Goal: Transaction & Acquisition: Purchase product/service

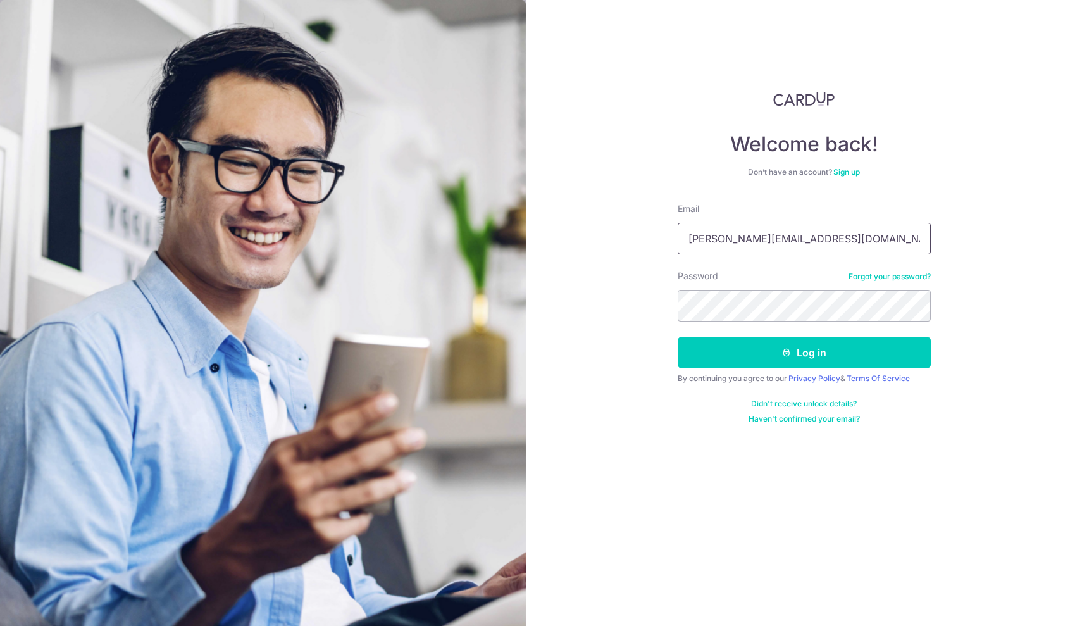
type input "nannapaneni.anusha92@gmail.com"
click at [803, 352] on button "Log in" at bounding box center [803, 353] width 253 height 32
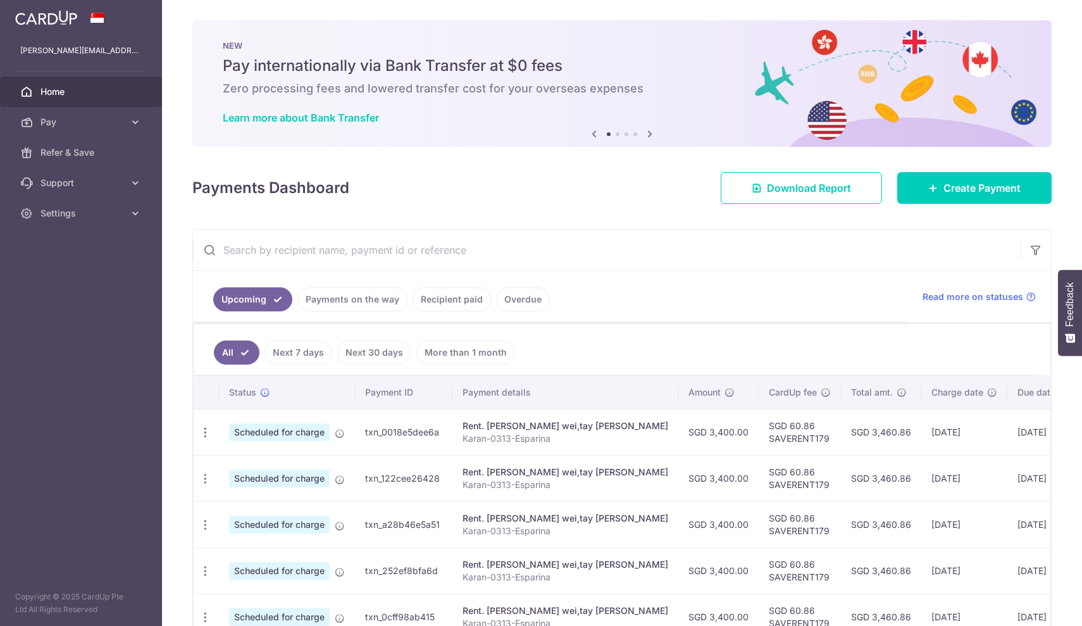
click at [817, 357] on ul "All Next 7 days Next 30 days More than 1 month" at bounding box center [614, 349] width 841 height 51
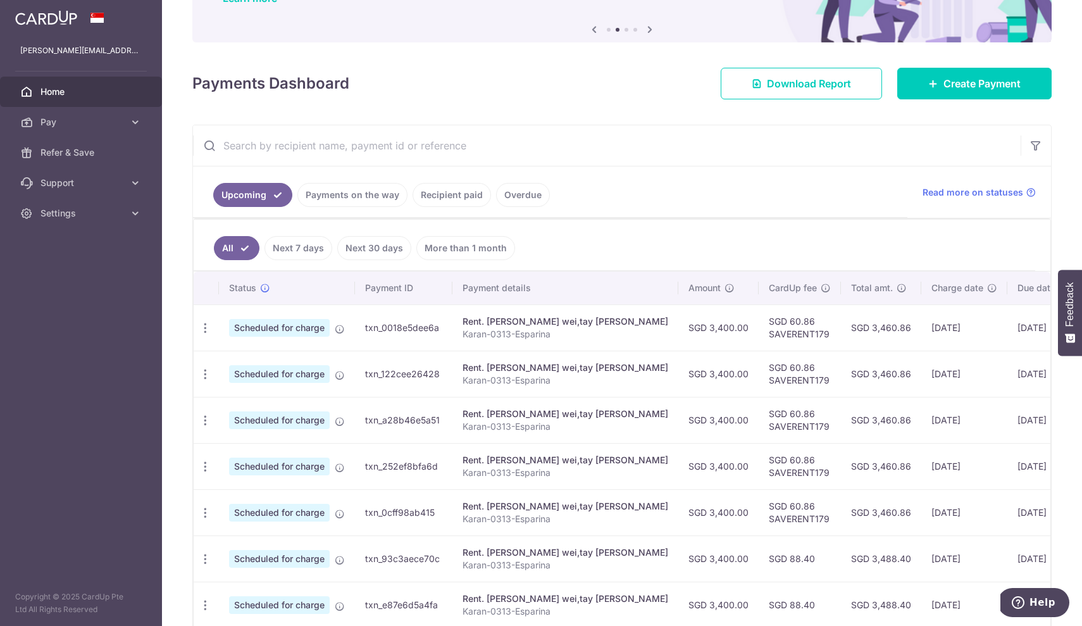
scroll to position [118, 0]
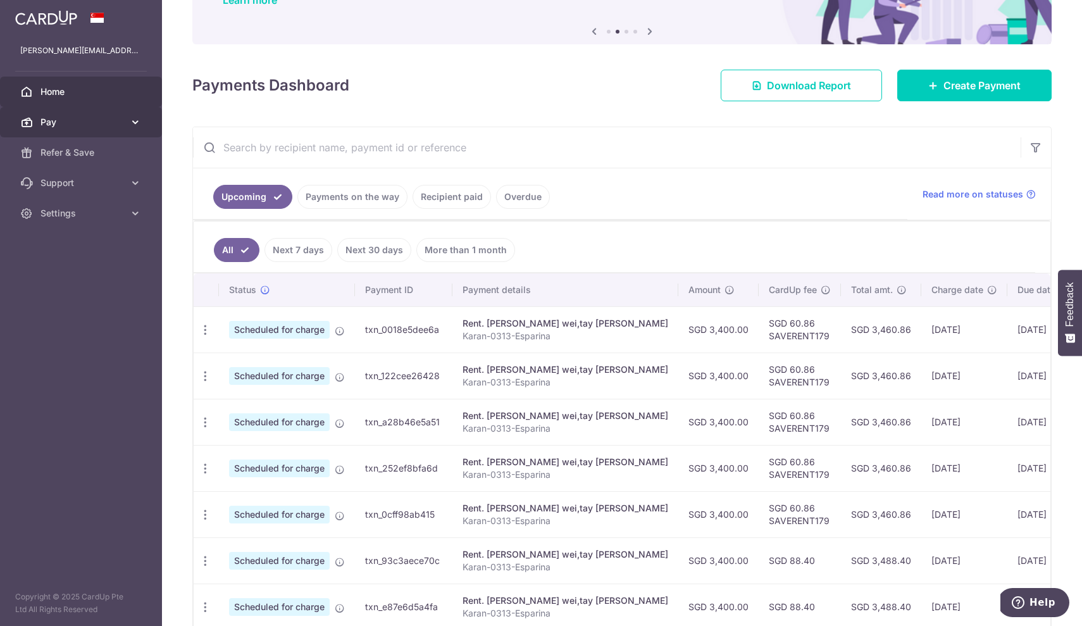
click at [106, 123] on span "Pay" at bounding box center [81, 122] width 83 height 13
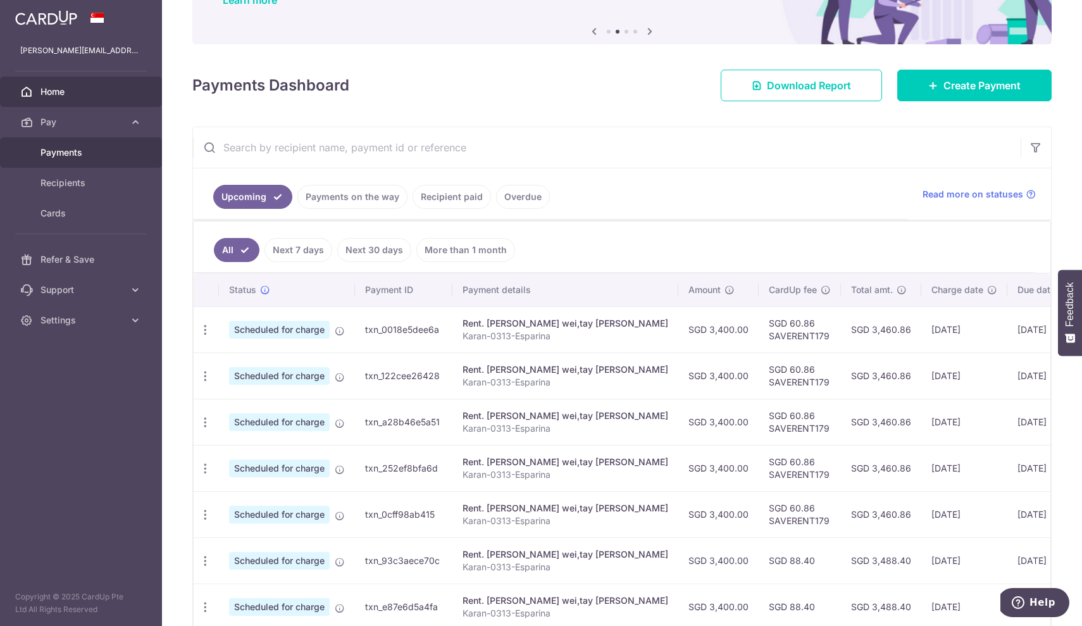
click at [87, 152] on span "Payments" at bounding box center [81, 152] width 83 height 13
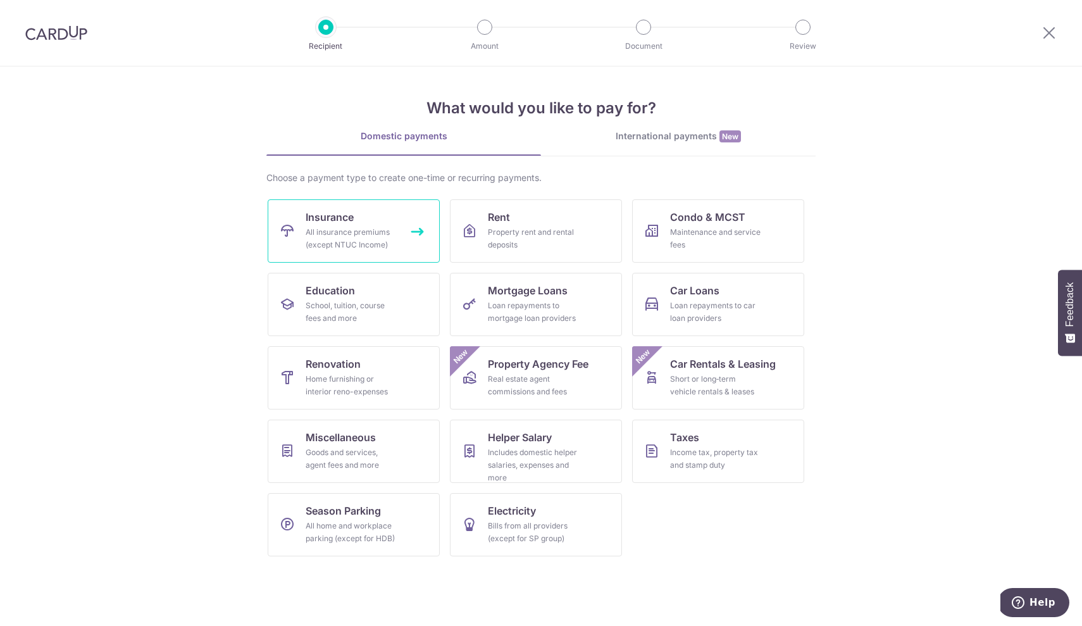
click at [347, 236] on div "All insurance premiums (except NTUC Income)" at bounding box center [351, 238] width 91 height 25
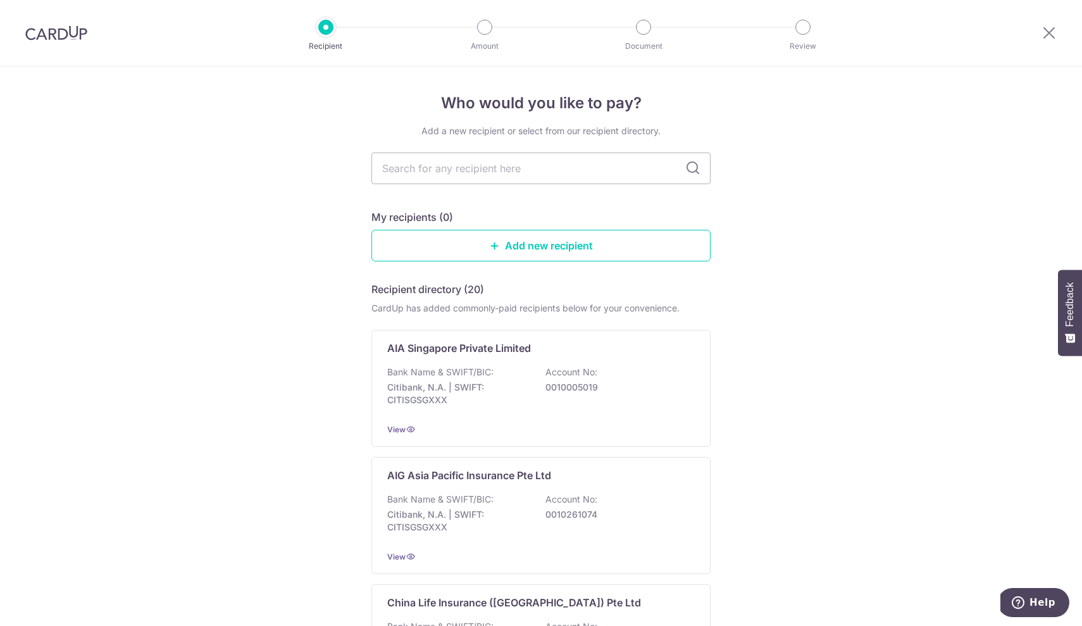
click at [42, 40] on img at bounding box center [56, 32] width 62 height 15
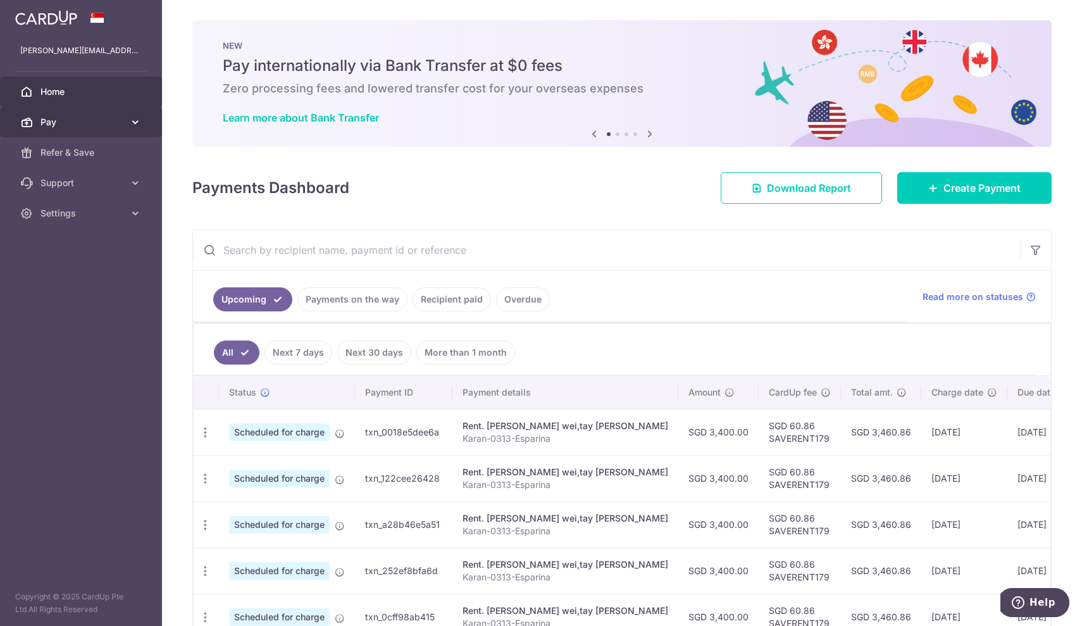
click at [47, 130] on link "Pay" at bounding box center [81, 122] width 162 height 30
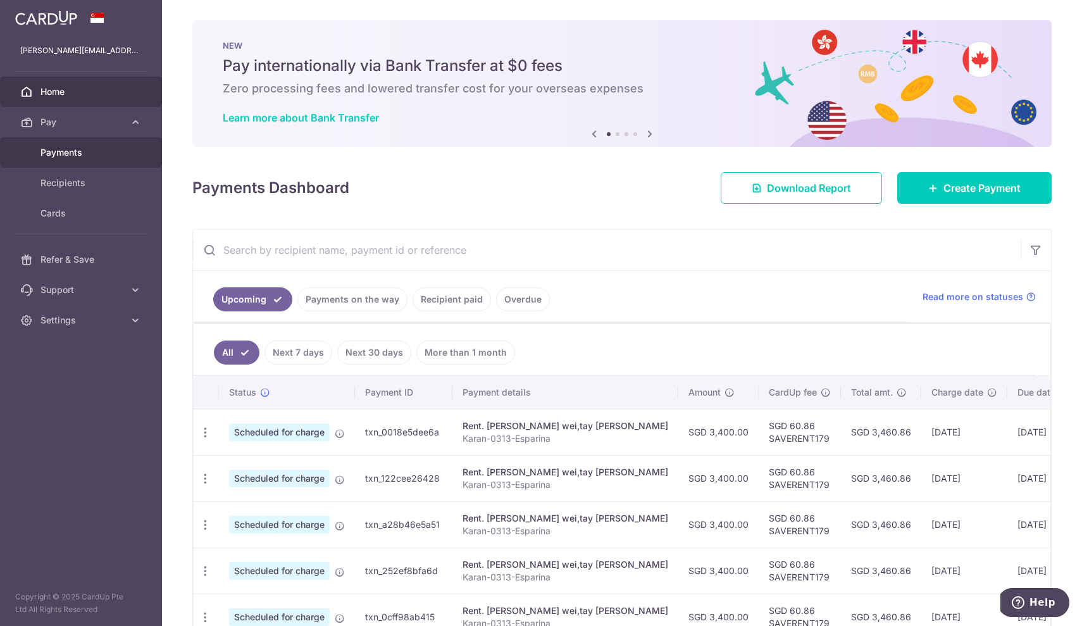
click at [61, 158] on span "Payments" at bounding box center [81, 152] width 83 height 13
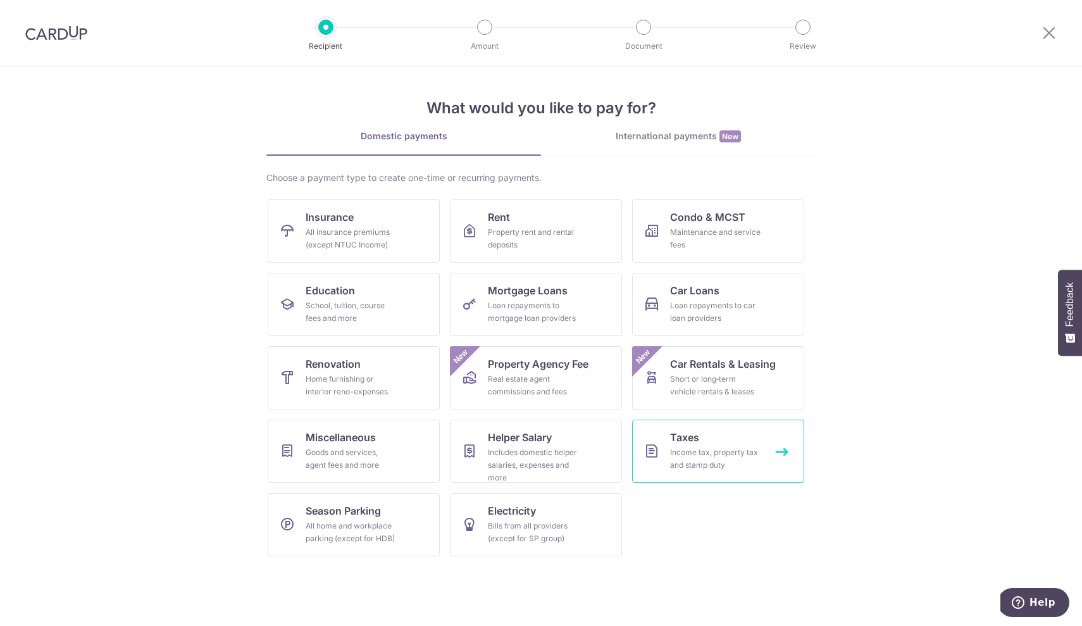
click at [707, 438] on link "Taxes Income tax, property tax and stamp duty" at bounding box center [718, 450] width 172 height 63
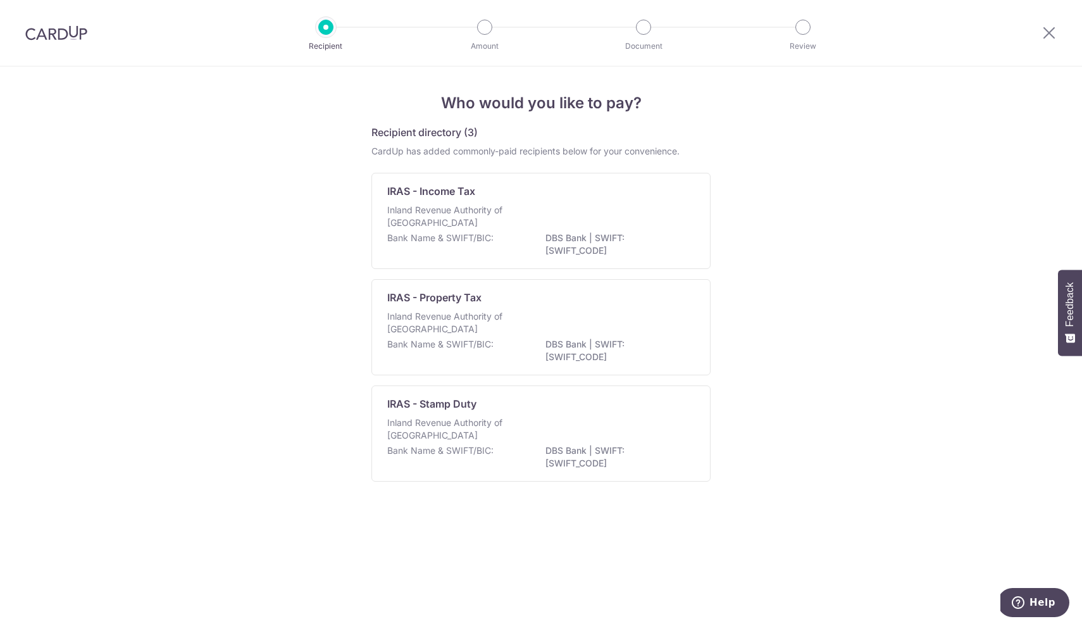
drag, startPoint x: 0, startPoint y: 0, endPoint x: 729, endPoint y: 529, distance: 900.9
click at [729, 529] on div "Who would you like to pay? Recipient directory (3) CardUp has added commonly-pa…" at bounding box center [541, 345] width 1082 height 559
click at [774, 454] on div "Who would you like to pay? Recipient directory (3) CardUp has added commonly-pa…" at bounding box center [541, 345] width 1082 height 559
